Goal: Task Accomplishment & Management: Use online tool/utility

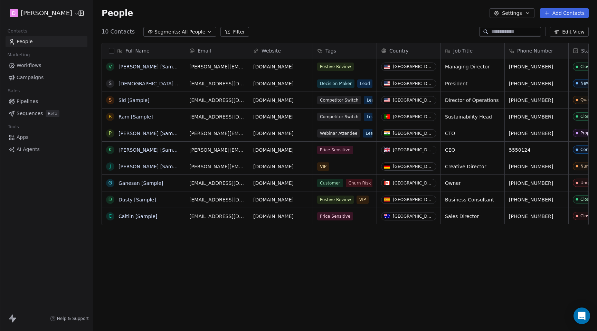
scroll to position [291, 504]
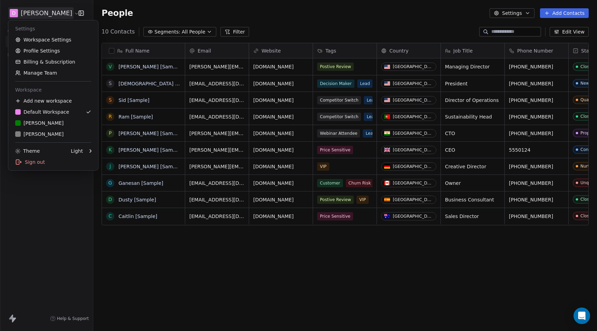
click at [56, 13] on html "D Matt Young Contacts People Marketing Workflows Campaigns Sales Pipelines Sequ…" at bounding box center [298, 165] width 597 height 331
click at [38, 132] on div "R Rudy M" at bounding box center [39, 134] width 48 height 7
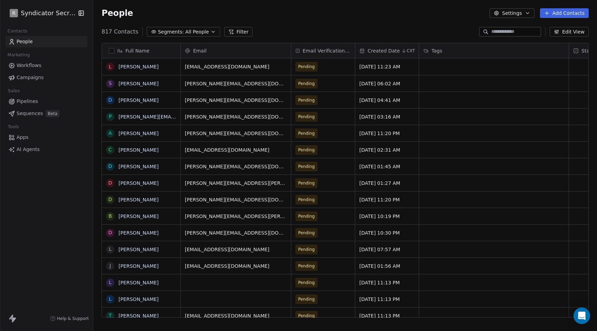
scroll to position [291, 504]
click at [578, 12] on button "Add Contacts" at bounding box center [564, 13] width 49 height 10
click at [573, 40] on span "Import from CSV" at bounding box center [563, 39] width 40 height 7
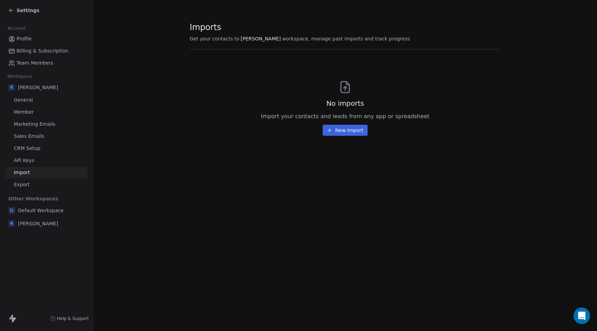
click at [353, 130] on button "New Import" at bounding box center [345, 130] width 45 height 11
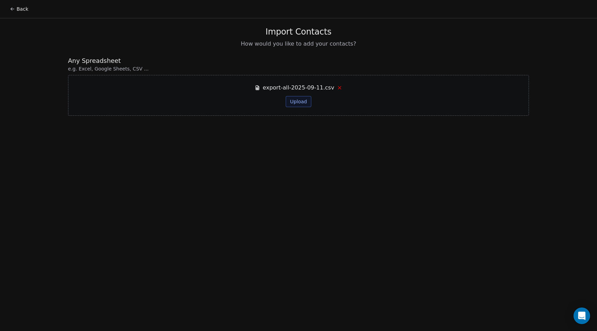
click at [300, 97] on button "Upload" at bounding box center [298, 101] width 25 height 11
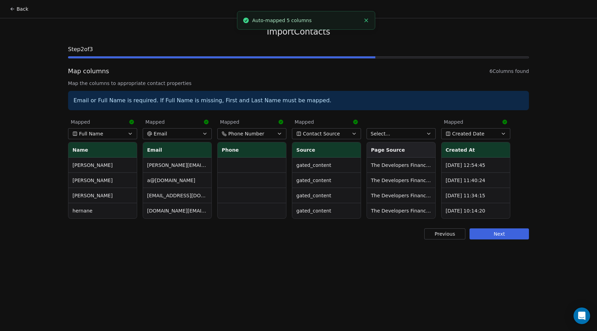
click at [491, 234] on button "Next" at bounding box center [499, 233] width 59 height 11
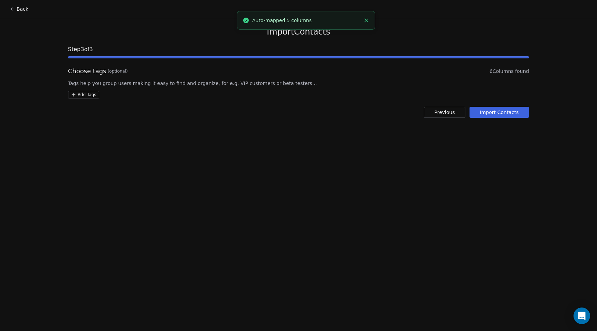
click at [493, 114] on button "Import Contacts" at bounding box center [500, 112] width 60 height 11
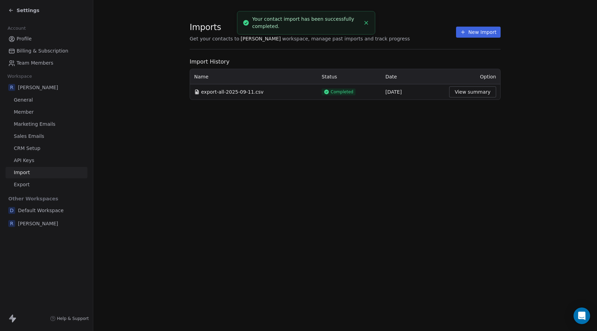
click at [470, 94] on button "View summary" at bounding box center [472, 91] width 47 height 11
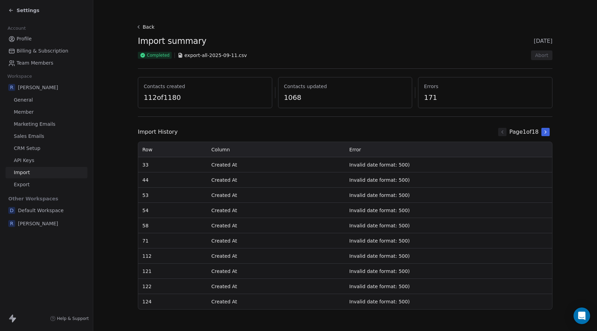
click at [547, 132] on icon at bounding box center [546, 132] width 6 height 6
click at [498, 133] on button at bounding box center [502, 132] width 8 height 8
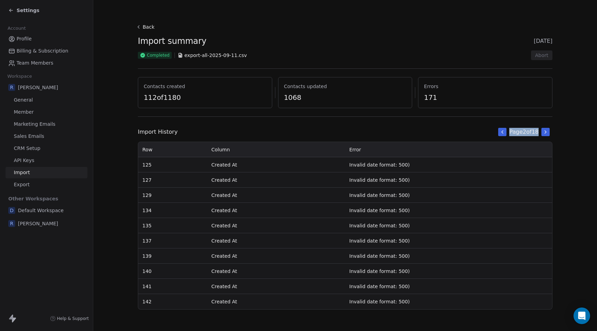
click at [496, 133] on div "Page 2 of 18" at bounding box center [524, 132] width 57 height 14
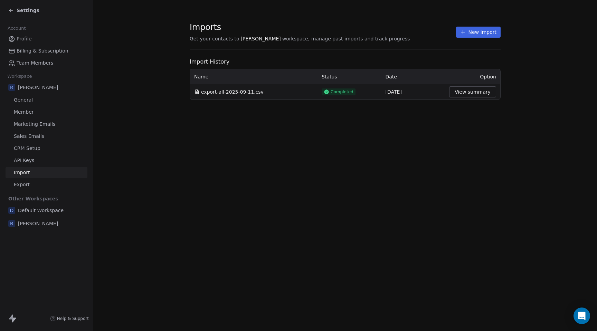
click at [269, 92] on div "export-all-2025-09-11.csv" at bounding box center [253, 91] width 119 height 7
click at [10, 11] on icon at bounding box center [11, 11] width 6 height 6
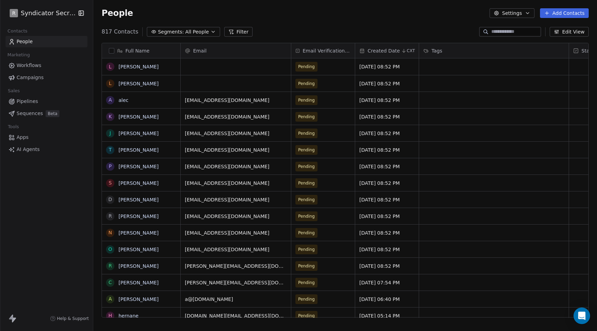
click at [30, 78] on span "Campaigns" at bounding box center [30, 77] width 27 height 7
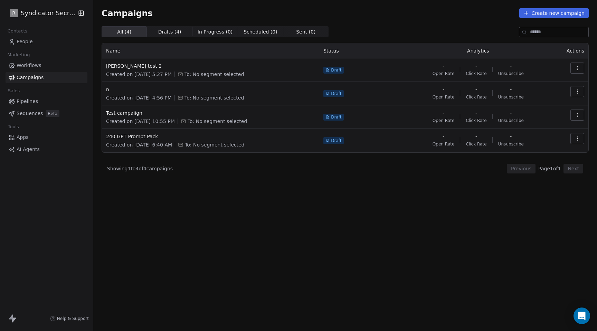
click at [29, 66] on span "Workflows" at bounding box center [29, 65] width 25 height 7
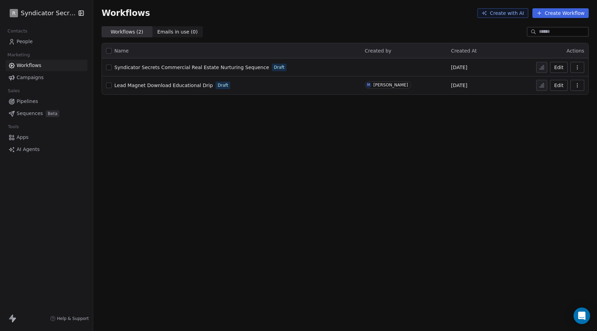
click at [22, 43] on span "People" at bounding box center [25, 41] width 16 height 7
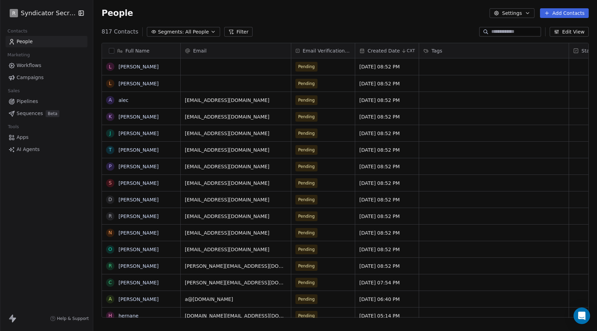
scroll to position [291, 504]
click at [572, 14] on button "Add Contacts" at bounding box center [564, 13] width 49 height 10
click at [554, 39] on span "Import from CSV" at bounding box center [563, 39] width 40 height 7
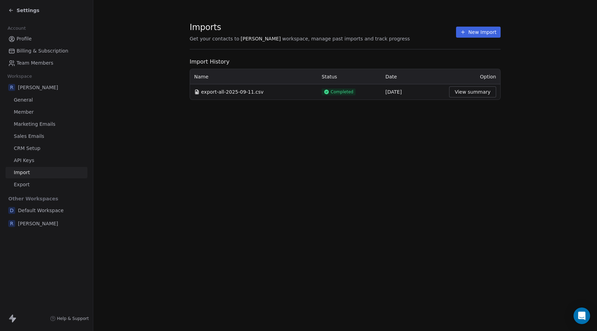
click at [361, 94] on div "Completed" at bounding box center [350, 91] width 56 height 7
click at [341, 94] on span "Completed" at bounding box center [342, 92] width 23 height 6
click at [210, 93] on span "export-all-2025-09-11.csv" at bounding box center [232, 91] width 63 height 7
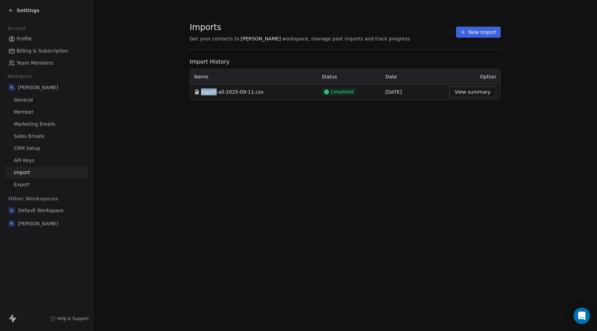
click at [210, 93] on span "export-all-2025-09-11.csv" at bounding box center [232, 91] width 63 height 7
click at [483, 36] on button "New Import" at bounding box center [478, 32] width 45 height 11
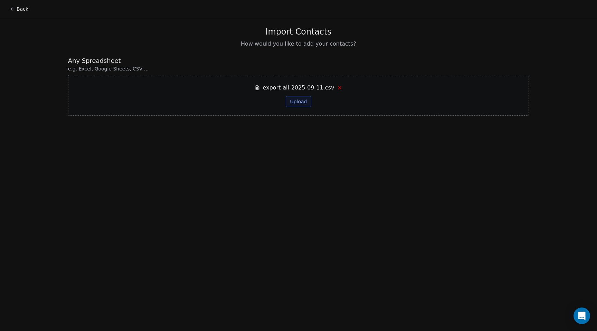
click at [300, 102] on button "Upload" at bounding box center [298, 101] width 25 height 11
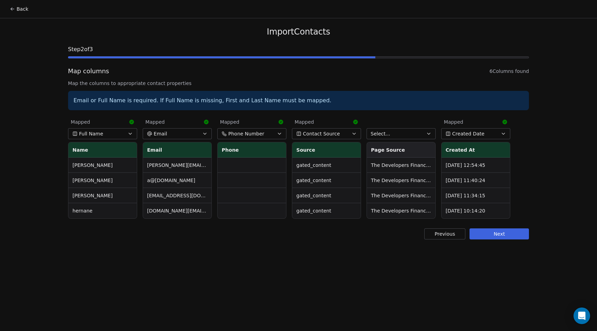
click at [430, 130] on button "Select..." at bounding box center [401, 133] width 69 height 11
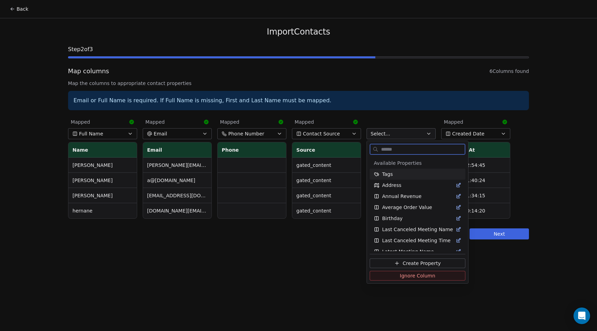
click at [430, 175] on div "Tags" at bounding box center [417, 174] width 87 height 7
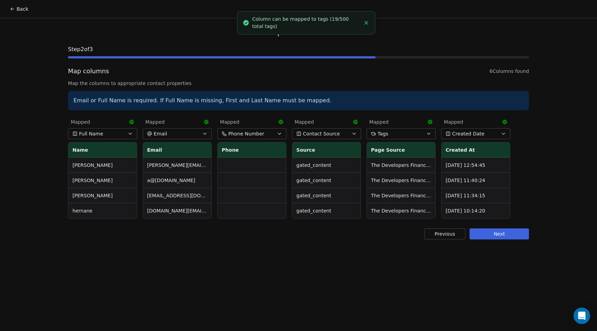
click at [429, 137] on button "Tags" at bounding box center [401, 133] width 69 height 11
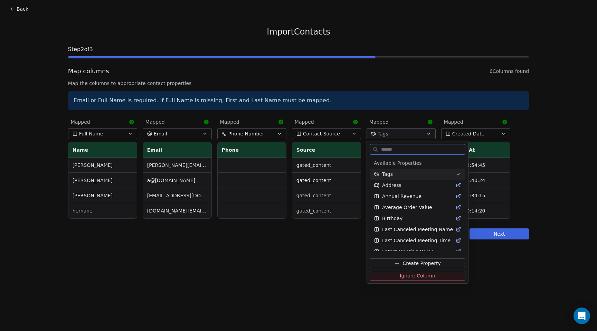
click at [457, 174] on icon "Suggestions" at bounding box center [458, 174] width 3 height 2
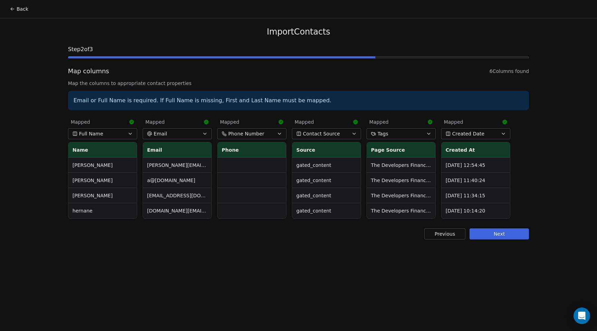
click at [485, 232] on button "Next" at bounding box center [499, 233] width 59 height 11
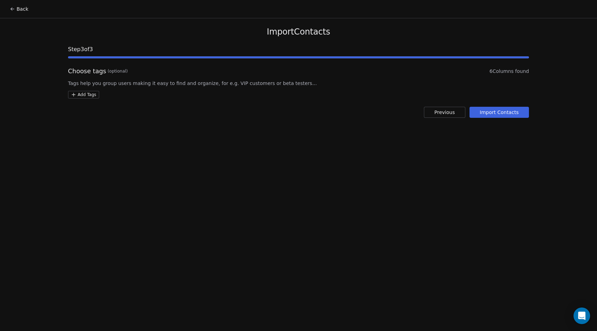
click at [493, 114] on button "Import Contacts" at bounding box center [500, 112] width 60 height 11
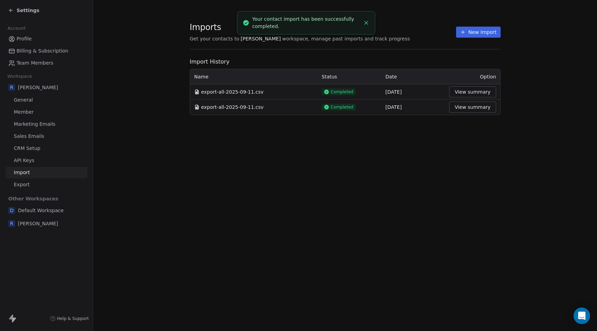
click at [24, 39] on span "Profile" at bounding box center [24, 38] width 15 height 7
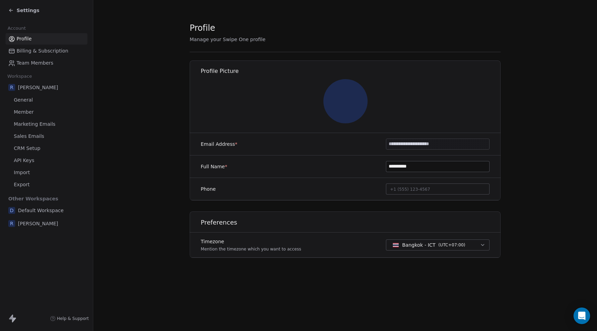
click at [12, 11] on icon at bounding box center [11, 11] width 6 height 6
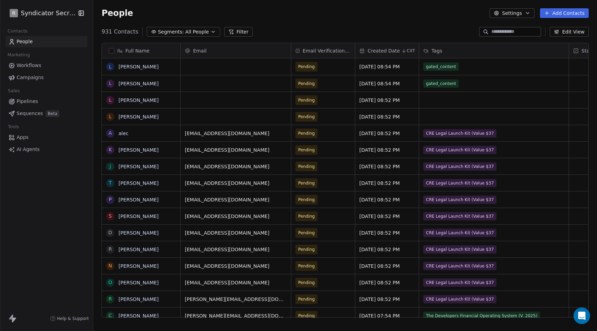
click at [32, 67] on span "Workflows" at bounding box center [29, 65] width 25 height 7
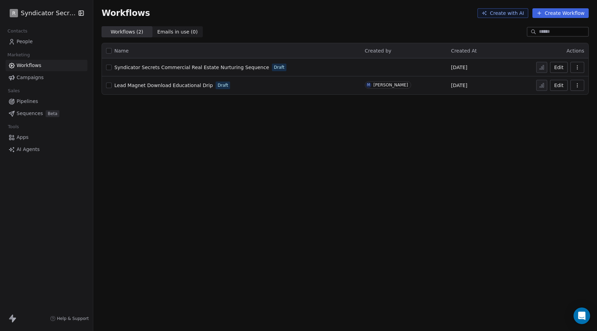
click at [29, 148] on span "AI Agents" at bounding box center [28, 149] width 23 height 7
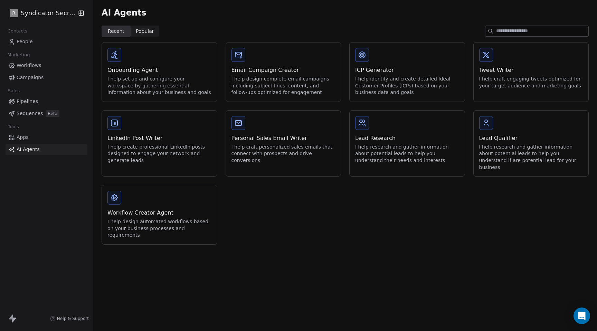
click at [144, 30] on span "Popular" at bounding box center [145, 31] width 18 height 7
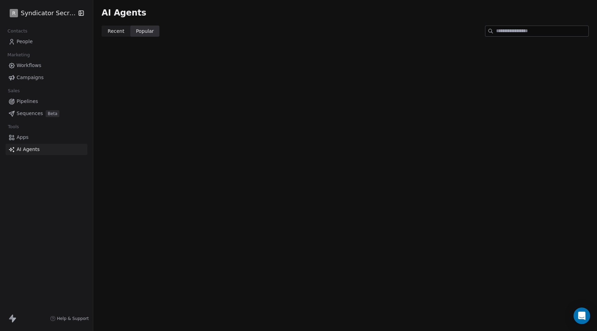
click at [117, 32] on span "Recent" at bounding box center [116, 31] width 17 height 7
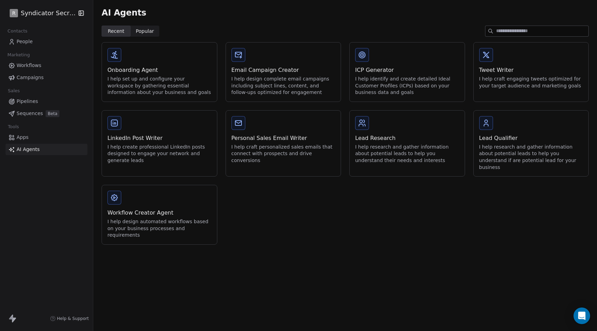
click at [178, 209] on div "Workflow Creator Agent" at bounding box center [159, 213] width 104 height 8
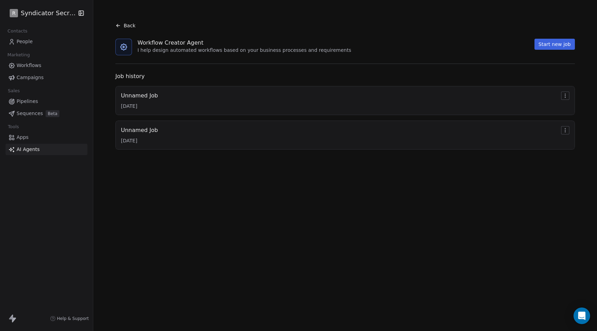
click at [174, 100] on div "Unnamed Job [DATE]" at bounding box center [345, 101] width 449 height 18
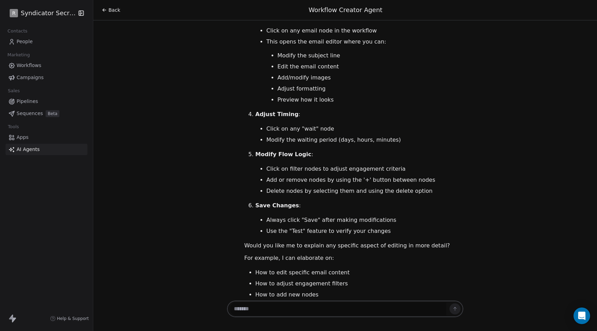
scroll to position [1944, 0]
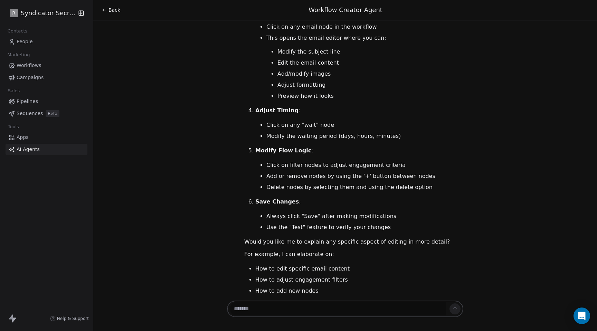
click at [342, 309] on textarea at bounding box center [338, 308] width 216 height 13
type textarea "**********"
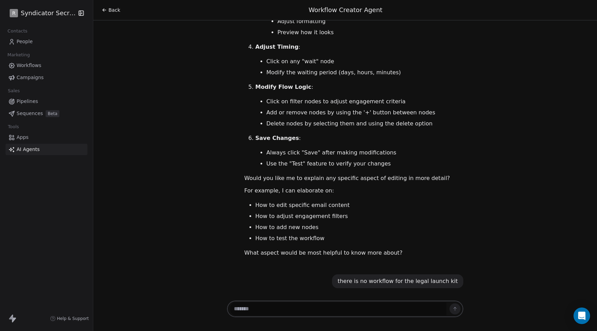
scroll to position [2020, 0]
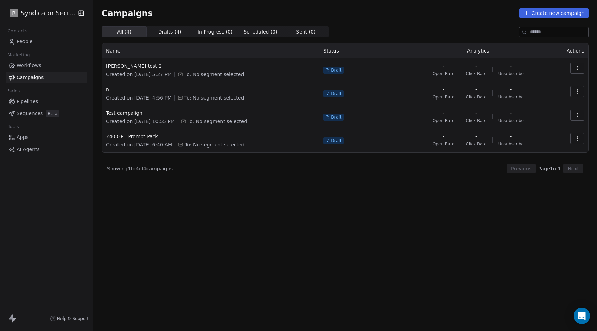
click at [21, 42] on span "People" at bounding box center [25, 41] width 16 height 7
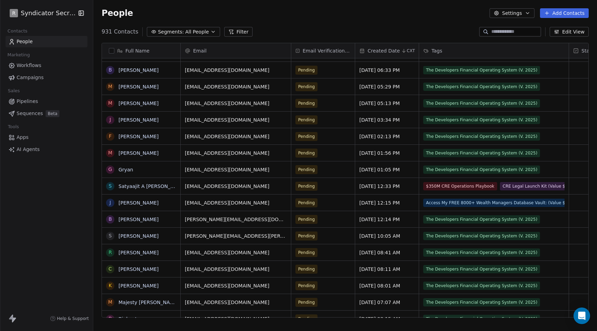
click at [32, 150] on span "AI Agents" at bounding box center [28, 149] width 23 height 7
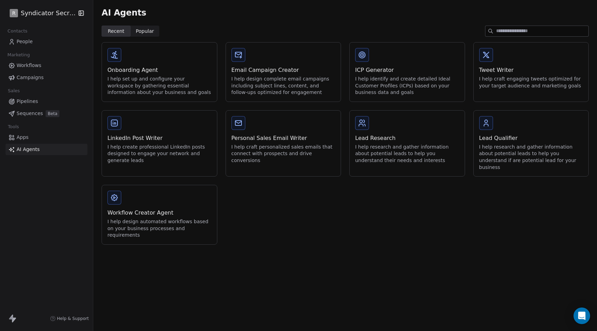
click at [141, 209] on div "Workflow Creator Agent" at bounding box center [159, 213] width 104 height 8
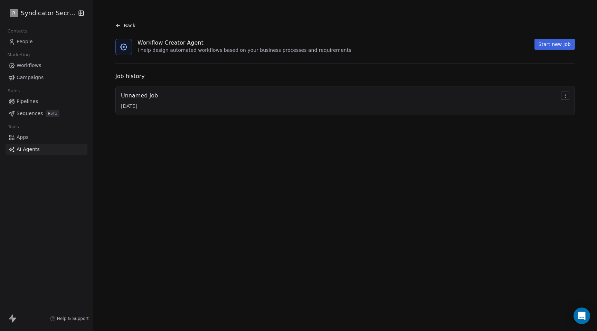
click at [551, 46] on button "Start new job" at bounding box center [555, 44] width 40 height 11
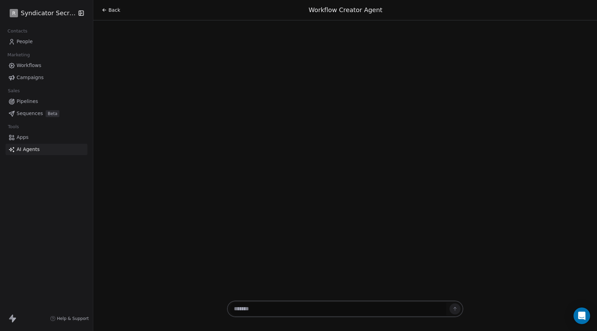
click at [283, 308] on textarea at bounding box center [338, 308] width 216 height 13
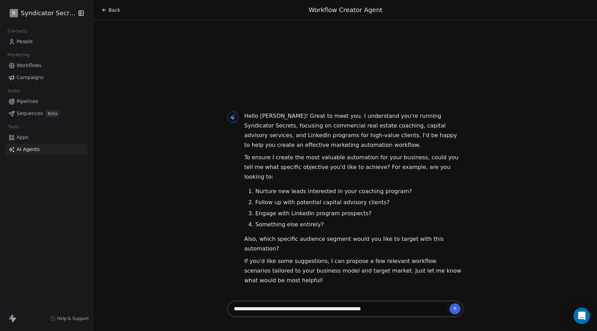
type textarea "**********"
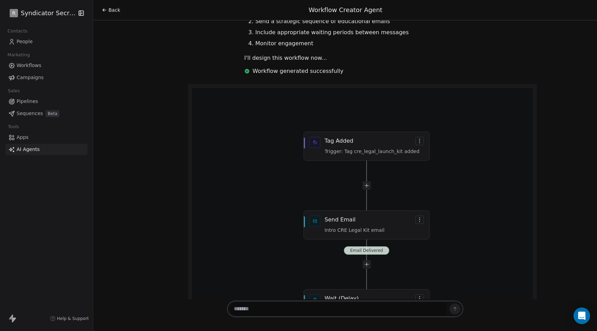
scroll to position [298, 0]
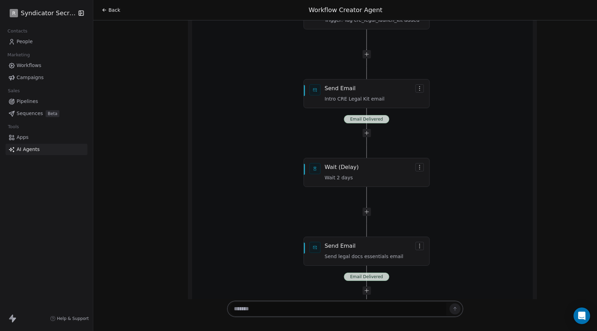
scroll to position [435, 0]
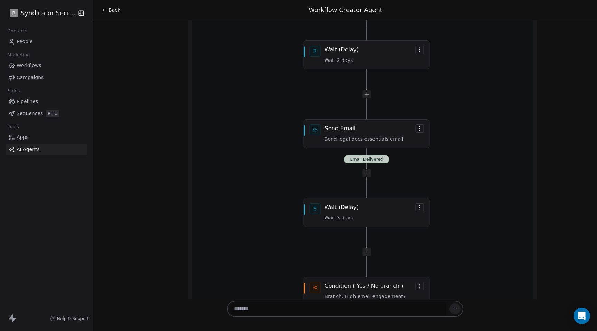
scroll to position [556, 0]
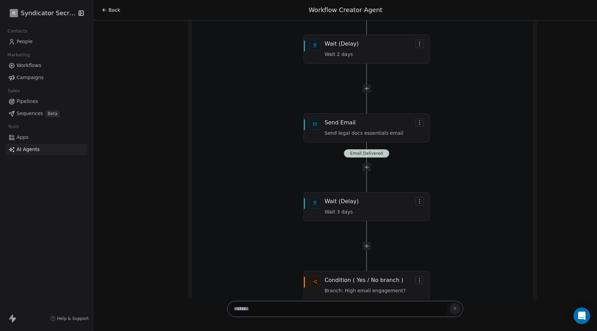
click at [368, 139] on div "Workflow generated successfully Email Delivered Email Delivered Yes No Email De…" at bounding box center [362, 326] width 236 height 1030
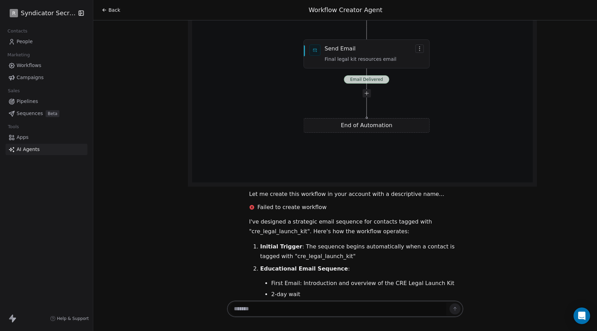
scroll to position [1459, 0]
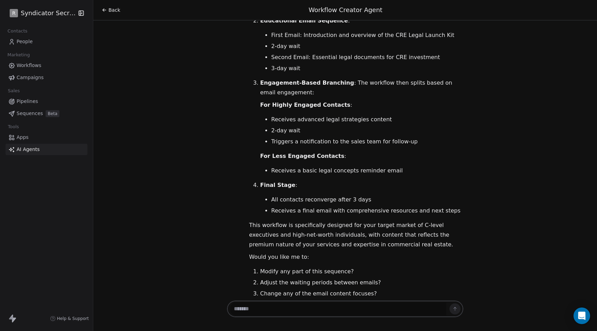
click at [350, 306] on textarea at bounding box center [338, 308] width 216 height 13
click at [334, 306] on textarea at bounding box center [338, 308] width 216 height 13
type textarea "**********"
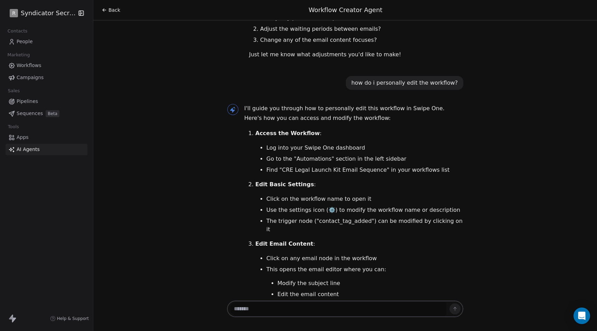
scroll to position [1711, 0]
click at [24, 66] on span "Workflows" at bounding box center [29, 65] width 25 height 7
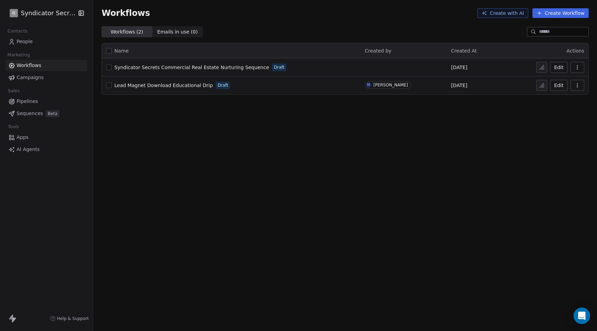
click at [168, 67] on span "Syndicator Secrets Commercial Real Estate Nurturing Sequence" at bounding box center [191, 68] width 155 height 6
